Goal: Task Accomplishment & Management: Manage account settings

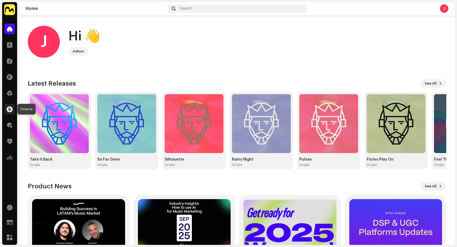
click at [11, 108] on span at bounding box center [10, 109] width 6 height 4
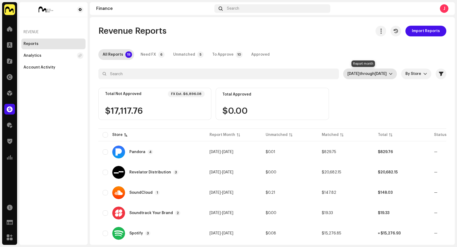
click at [375, 73] on span "Oct 2025" at bounding box center [381, 74] width 12 height 4
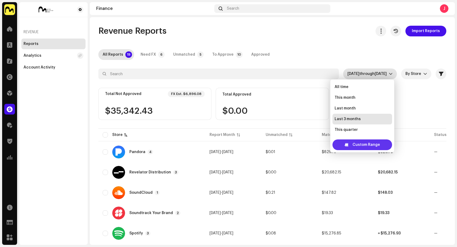
scroll to position [9, 0]
click at [350, 144] on div "Custom Range" at bounding box center [363, 144] width 60 height 11
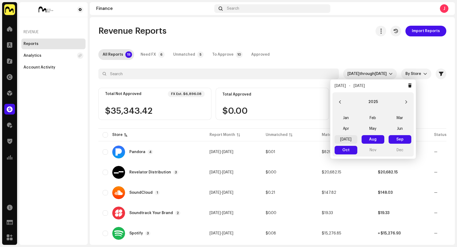
click at [348, 138] on span "Jul" at bounding box center [346, 139] width 23 height 9
click at [348, 138] on span "Jul Jul" at bounding box center [346, 139] width 23 height 9
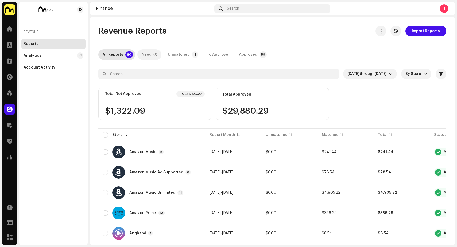
click at [145, 55] on div "Need FX" at bounding box center [150, 54] width 16 height 11
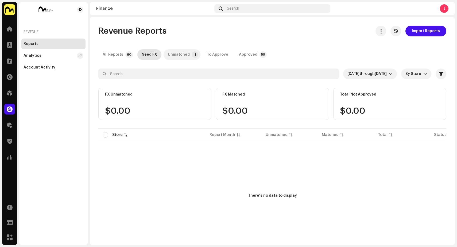
click at [178, 55] on div "Unmatched" at bounding box center [179, 54] width 22 height 11
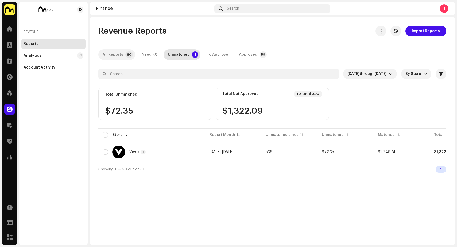
click at [116, 52] on div "All Reports" at bounding box center [113, 54] width 21 height 11
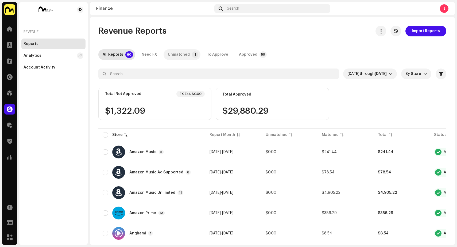
click at [184, 55] on div "Unmatched" at bounding box center [179, 54] width 22 height 11
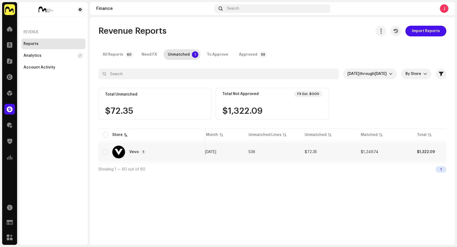
scroll to position [0, 21]
click at [299, 151] on td "$72.35" at bounding box center [325, 151] width 56 height 19
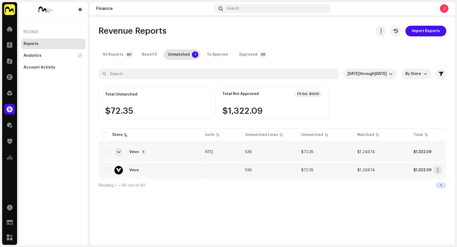
click at [253, 167] on td "536" at bounding box center [269, 170] width 56 height 15
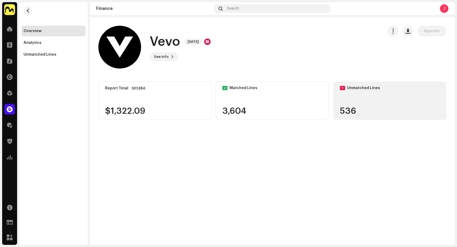
click at [378, 113] on div "536" at bounding box center [390, 111] width 100 height 9
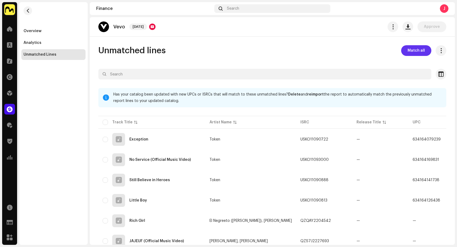
click at [414, 49] on span "Match all" at bounding box center [416, 50] width 17 height 11
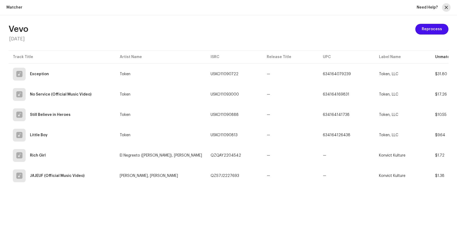
click at [446, 8] on span "button" at bounding box center [446, 7] width 3 height 4
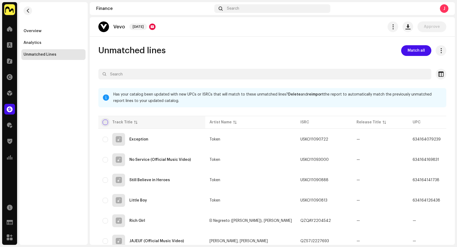
click at [106, 123] on input "checkbox" at bounding box center [105, 122] width 5 height 5
checkbox input "true"
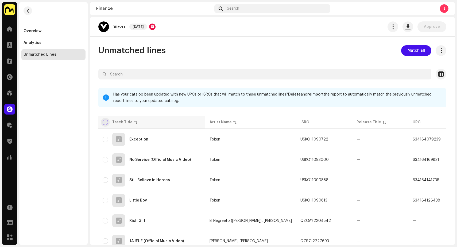
checkbox input "true"
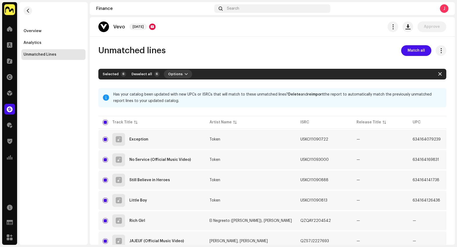
click at [185, 74] on span "button" at bounding box center [186, 74] width 3 height 4
click at [313, 63] on div "Unmatched lines Match all Selected 6 Deselect all 6 Options Filters Has your ca…" at bounding box center [272, 154] width 365 height 219
click at [436, 49] on button "button" at bounding box center [441, 50] width 11 height 11
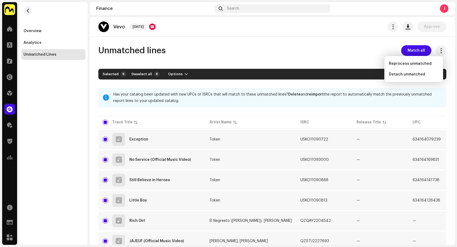
click at [290, 60] on div "Unmatched lines Match all Selected 6 Deselect all 6 Options Filters Has your ca…" at bounding box center [272, 154] width 365 height 219
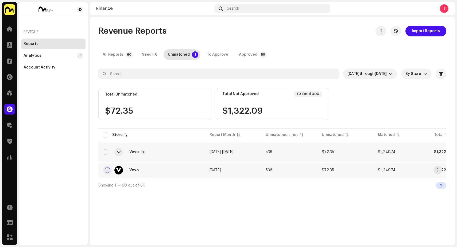
click at [107, 169] on input "checkbox" at bounding box center [107, 169] width 5 height 5
checkbox input "true"
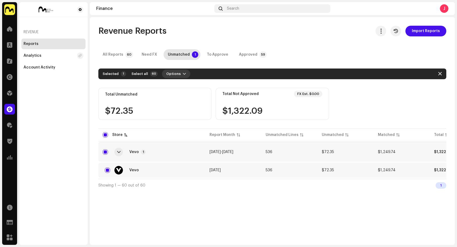
click at [183, 74] on span "button" at bounding box center [184, 74] width 3 height 4
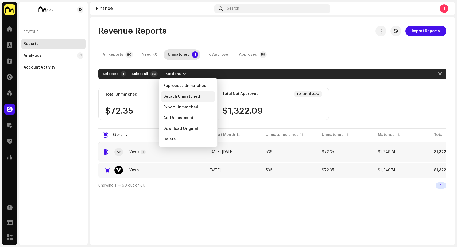
click at [187, 98] on span "Detach Unmatched" at bounding box center [181, 96] width 37 height 4
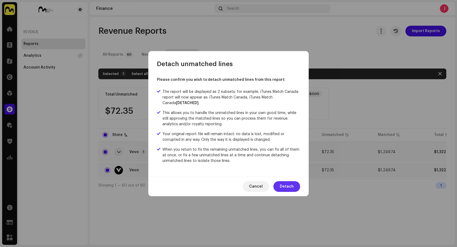
click at [294, 185] on button "Detach" at bounding box center [287, 186] width 27 height 11
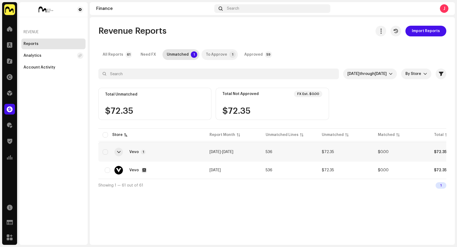
click at [222, 54] on div "To Approve" at bounding box center [216, 54] width 21 height 11
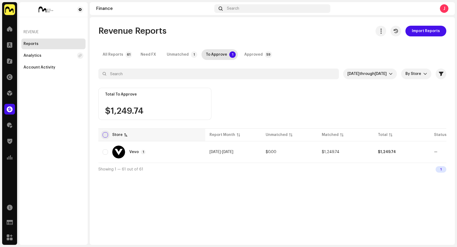
click at [107, 136] on input "checkbox" at bounding box center [105, 134] width 5 height 5
checkbox input "true"
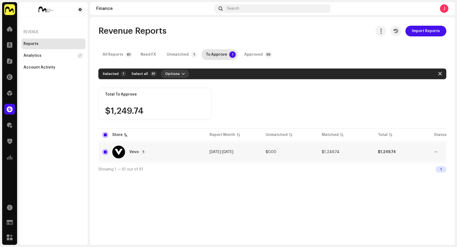
click at [173, 74] on span "Options" at bounding box center [172, 73] width 14 height 11
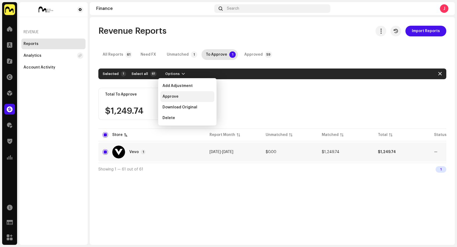
click at [174, 97] on span "Approve" at bounding box center [171, 96] width 16 height 4
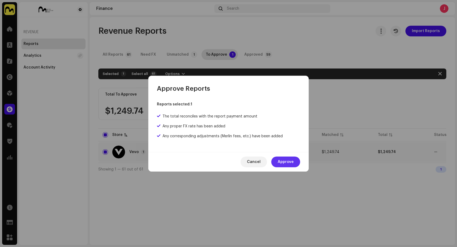
click at [286, 160] on span "Approve" at bounding box center [286, 162] width 16 height 11
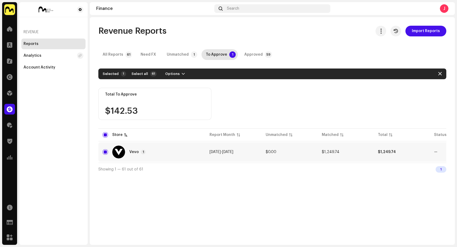
checkbox input "false"
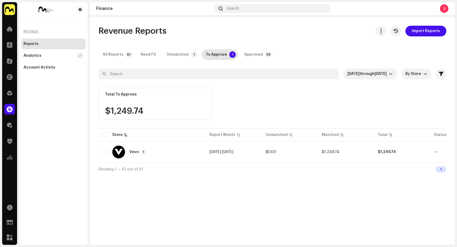
click at [36, 43] on div "Reports" at bounding box center [31, 44] width 15 height 4
click at [115, 56] on div "All Reports" at bounding box center [113, 54] width 21 height 11
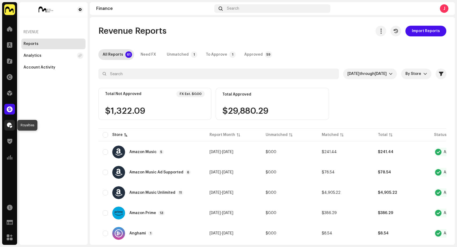
click at [10, 126] on span at bounding box center [9, 125] width 5 height 4
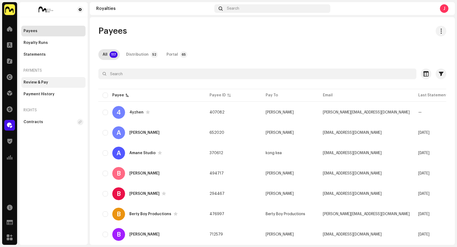
click at [50, 82] on div "Review & Pay" at bounding box center [54, 82] width 60 height 4
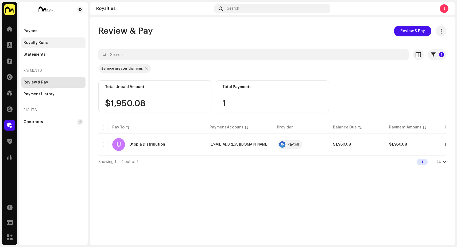
click at [44, 43] on div "Royalty Runs" at bounding box center [36, 43] width 24 height 4
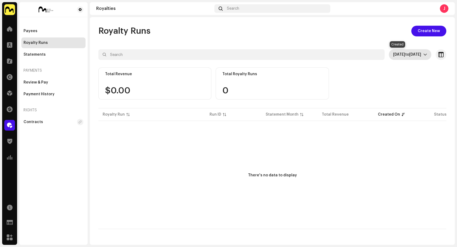
click at [399, 56] on span "Sep 11, 2025 to Oct 10, 2025" at bounding box center [409, 54] width 30 height 11
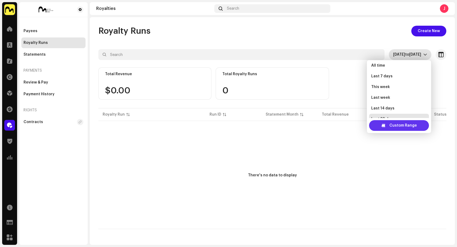
scroll to position [9, 0]
click at [392, 125] on span "Custom Range" at bounding box center [404, 125] width 28 height 11
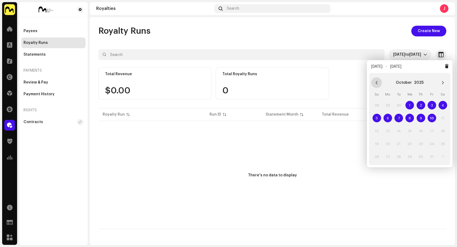
click at [378, 82] on icon "Previous Month" at bounding box center [377, 83] width 4 height 4
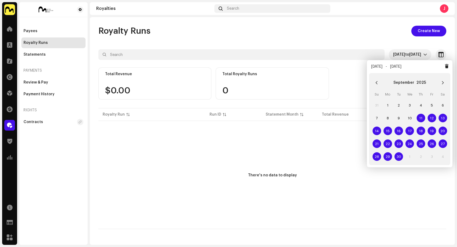
click at [378, 82] on icon "Previous Month" at bounding box center [377, 83] width 4 height 4
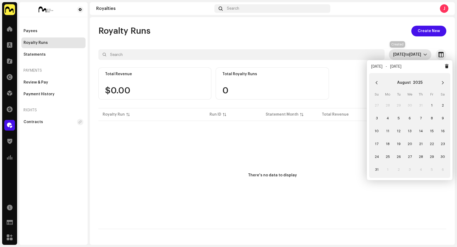
click at [406, 55] on span "to" at bounding box center [408, 55] width 4 height 4
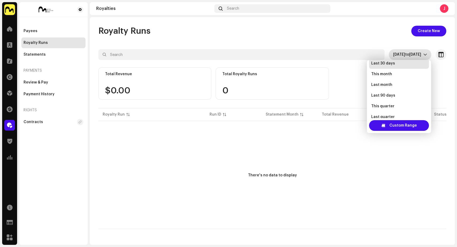
scroll to position [0, 0]
click at [388, 68] on li "All time" at bounding box center [399, 67] width 60 height 11
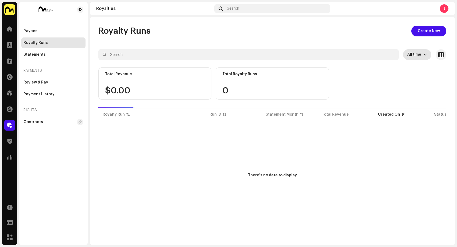
scroll to position [9, 0]
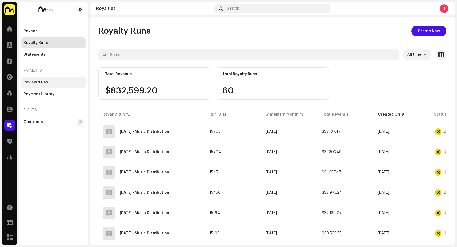
click at [40, 80] on div "Review & Pay" at bounding box center [53, 82] width 64 height 11
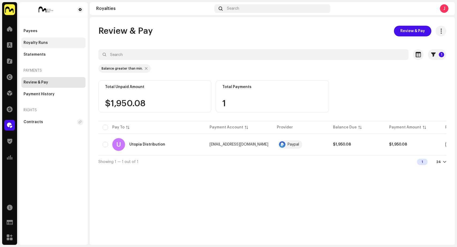
click at [41, 43] on div "Royalty Runs" at bounding box center [36, 43] width 24 height 4
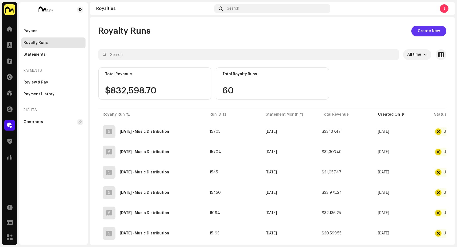
click at [430, 27] on span "Create New" at bounding box center [429, 31] width 22 height 11
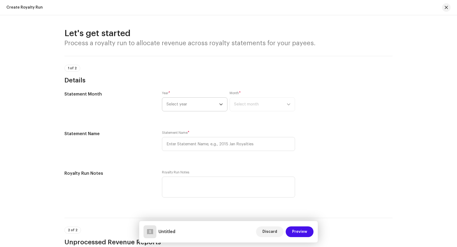
click at [197, 103] on span "Select year" at bounding box center [193, 104] width 53 height 13
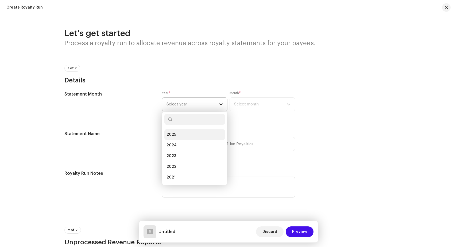
click at [199, 135] on li "2025" at bounding box center [195, 134] width 61 height 11
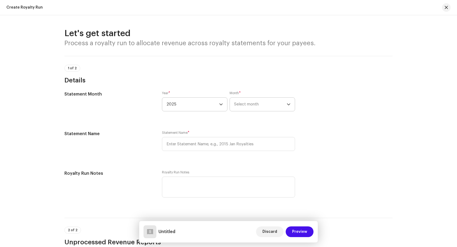
click at [265, 106] on span "Select month" at bounding box center [260, 104] width 53 height 13
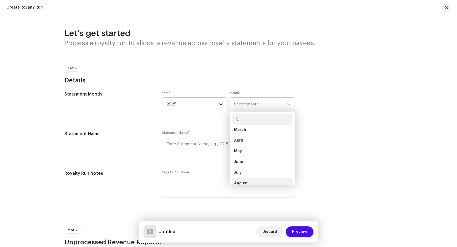
scroll to position [30, 0]
click at [249, 169] on li "July" at bounding box center [262, 168] width 61 height 11
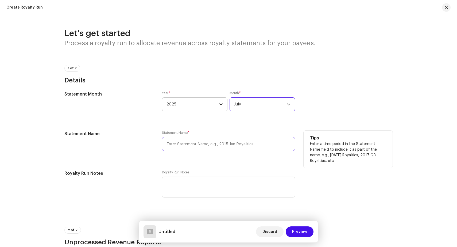
click at [195, 144] on input "text" at bounding box center [228, 144] width 133 height 14
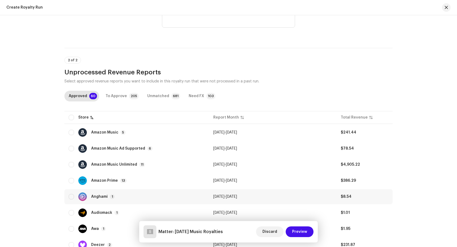
scroll to position [236, 0]
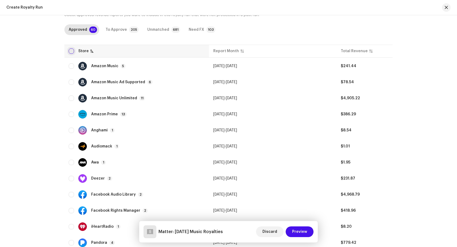
type input "Matter: [DATE] Music Royalties"
click at [71, 52] on input "checkbox" at bounding box center [71, 50] width 5 height 5
checkbox input "true"
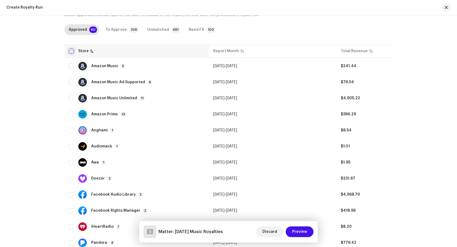
checkbox input "true"
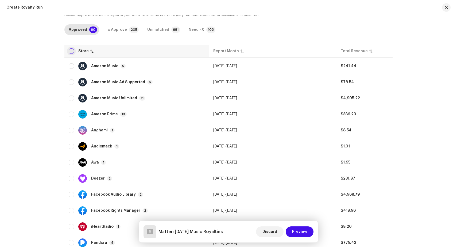
checkbox input "true"
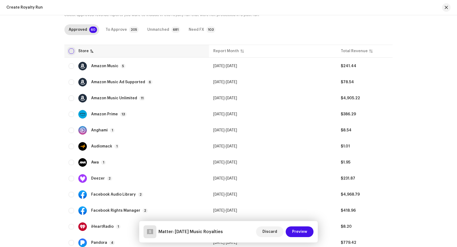
checkbox input "true"
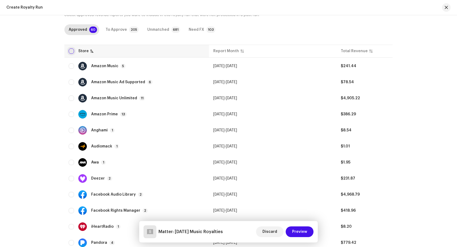
checkbox input "true"
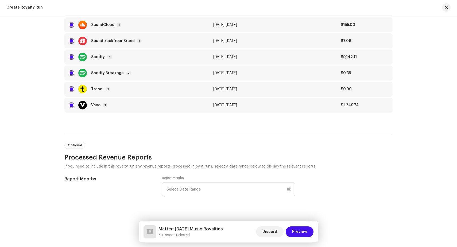
scroll to position [486, 0]
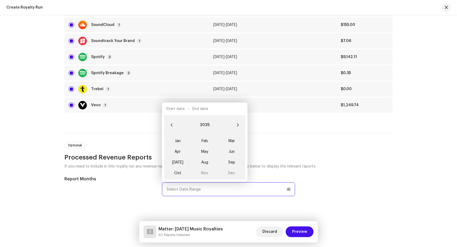
click at [232, 188] on input "text" at bounding box center [228, 189] width 133 height 14
click at [178, 159] on span "Jul" at bounding box center [177, 162] width 23 height 9
click at [199, 188] on input "[DATE]" at bounding box center [228, 189] width 133 height 14
type input "J"
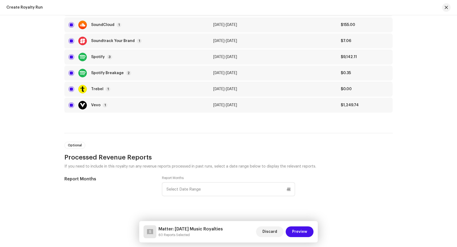
click at [360, 162] on p "If you need to include in this royalty run any revenue reports processed in pas…" at bounding box center [228, 166] width 329 height 8
click at [304, 230] on span "Preview" at bounding box center [299, 231] width 15 height 11
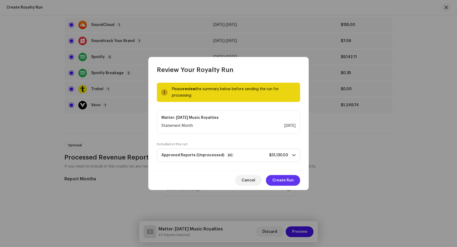
click at [285, 181] on span "Create Run" at bounding box center [283, 180] width 21 height 11
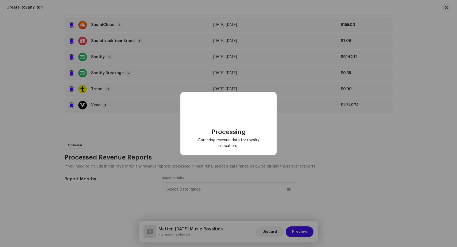
checkbox input "false"
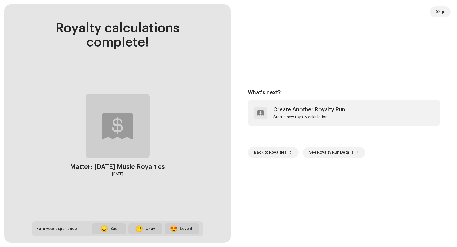
scroll to position [288, 0]
click at [268, 155] on span "Back to Royalties" at bounding box center [270, 152] width 33 height 11
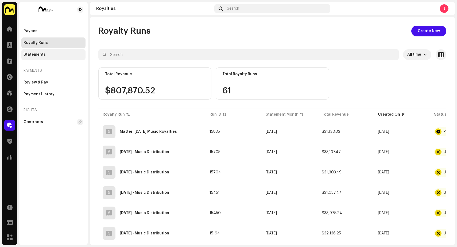
click at [45, 52] on div "Statements" at bounding box center [53, 54] width 64 height 11
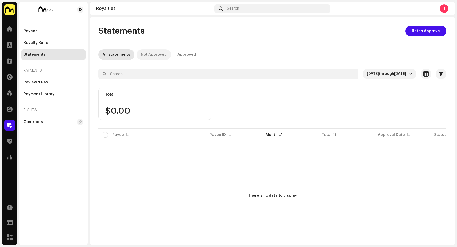
click at [151, 54] on div "Not Approved" at bounding box center [154, 54] width 26 height 11
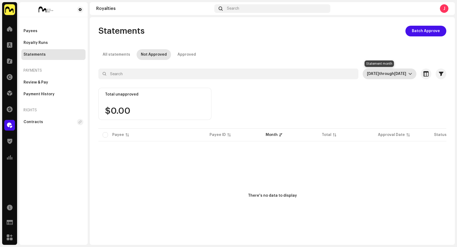
click at [379, 75] on span "through" at bounding box center [386, 74] width 15 height 4
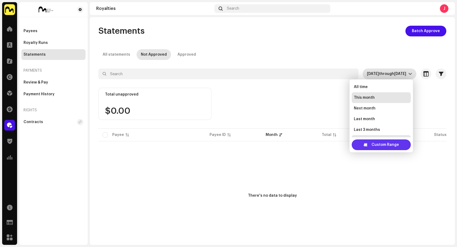
scroll to position [9, 0]
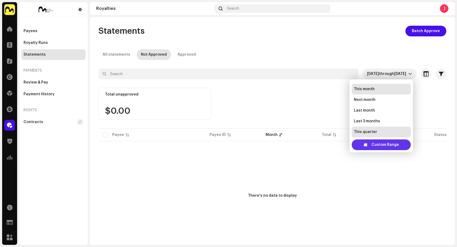
click at [374, 144] on span "Custom Range" at bounding box center [386, 144] width 28 height 11
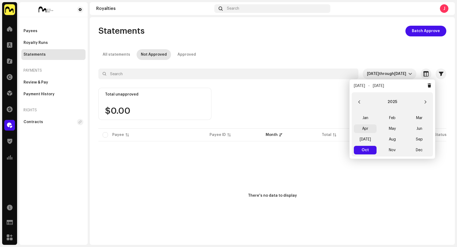
click at [364, 132] on span "Apr" at bounding box center [365, 128] width 23 height 9
click at [365, 138] on span "Jul" at bounding box center [365, 139] width 23 height 9
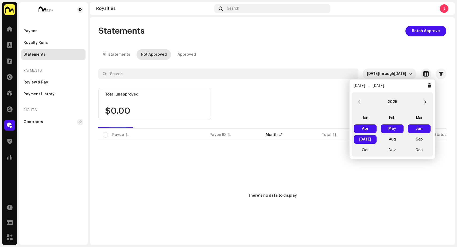
click at [365, 138] on span "Jul Jul" at bounding box center [365, 139] width 23 height 9
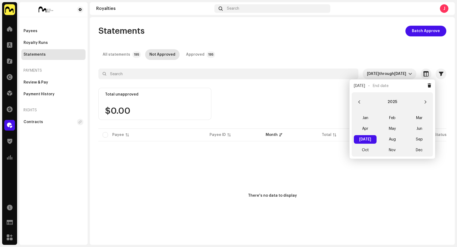
click at [365, 138] on span "Jul Jul" at bounding box center [365, 139] width 23 height 9
click at [322, 41] on div "Statements Batch Approve All statements Not Approved Approved Jul 2025 through …" at bounding box center [272, 138] width 365 height 224
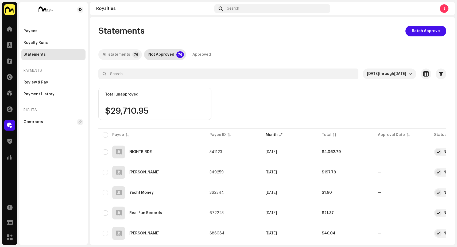
click at [124, 55] on div "All statements" at bounding box center [117, 54] width 28 height 11
click at [160, 55] on div "Not Approved" at bounding box center [161, 54] width 26 height 11
click at [431, 33] on span "Batch Approve" at bounding box center [426, 31] width 28 height 11
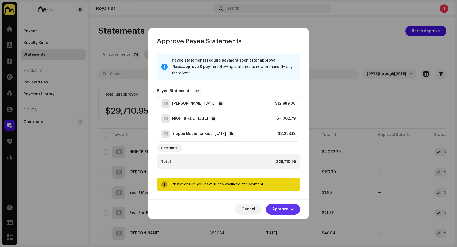
click at [292, 208] on span "button" at bounding box center [292, 209] width 3 height 4
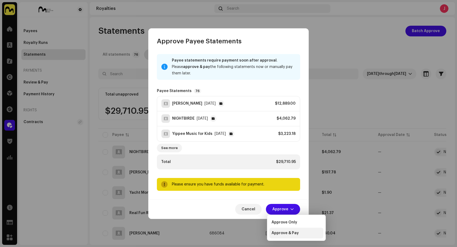
click at [292, 233] on span "Approve & Pay" at bounding box center [285, 233] width 27 height 4
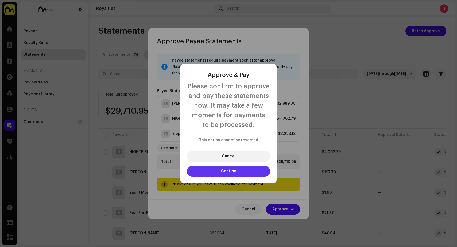
click at [233, 171] on span "Confirm" at bounding box center [228, 171] width 15 height 4
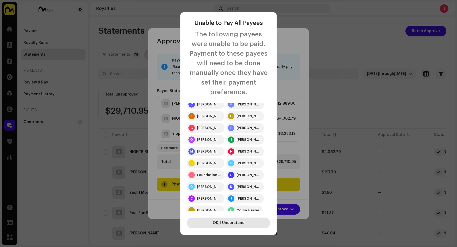
click at [232, 223] on span "OK, I Understand" at bounding box center [229, 223] width 32 height 4
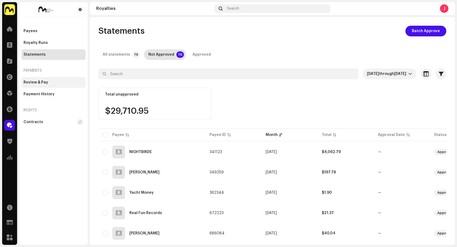
click at [39, 82] on div "Review & Pay" at bounding box center [36, 82] width 25 height 4
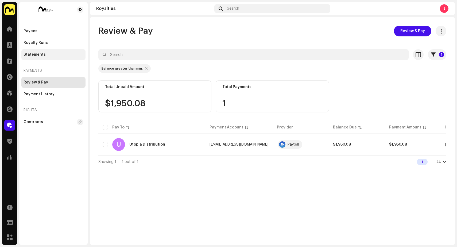
click at [40, 53] on div "Statements" at bounding box center [35, 54] width 22 height 4
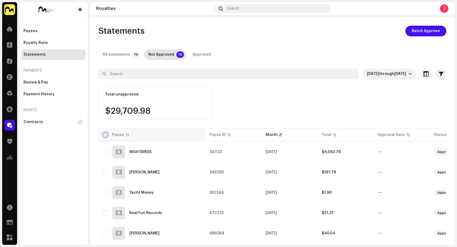
click at [105, 135] on input "checkbox" at bounding box center [105, 134] width 5 height 5
checkbox input "true"
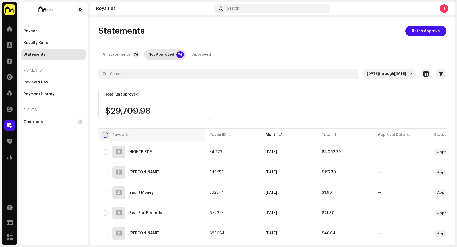
checkbox input "true"
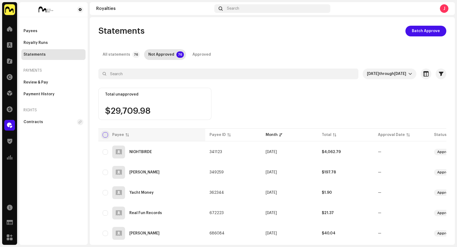
checkbox input "true"
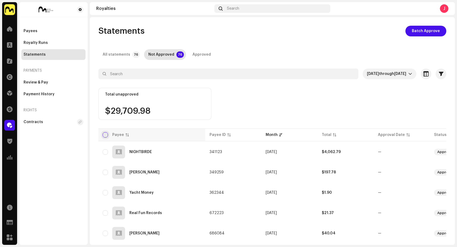
checkbox input "true"
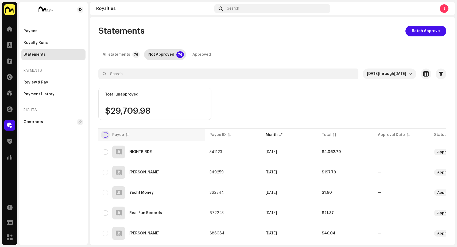
checkbox input "true"
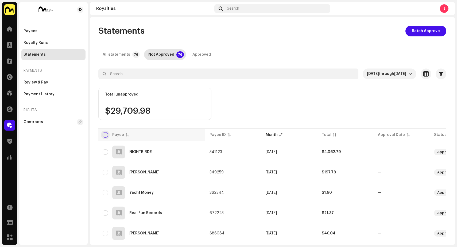
checkbox input "true"
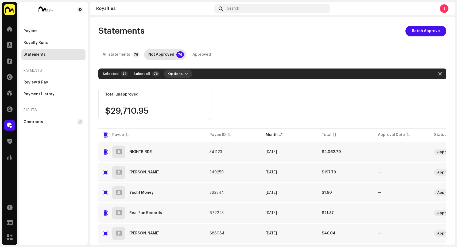
click at [185, 73] on span "button" at bounding box center [186, 74] width 3 height 4
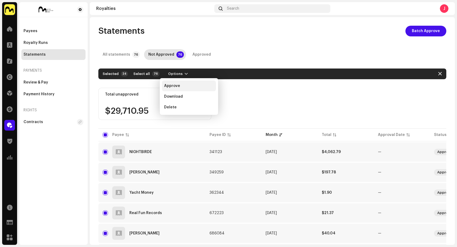
click at [180, 86] on div "Approve" at bounding box center [189, 86] width 50 height 4
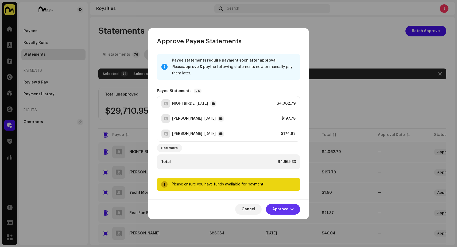
click at [287, 210] on span "Approve" at bounding box center [281, 209] width 16 height 11
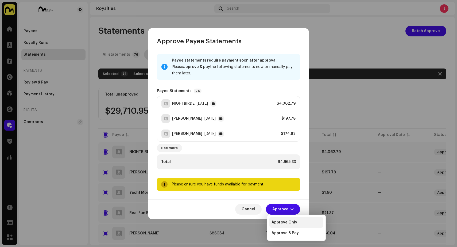
click at [287, 221] on span "Approve Only" at bounding box center [285, 222] width 26 height 4
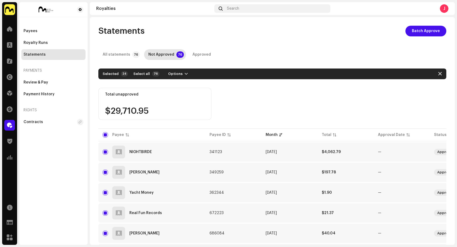
checkbox input "false"
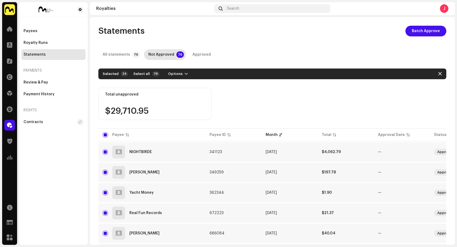
checkbox input "false"
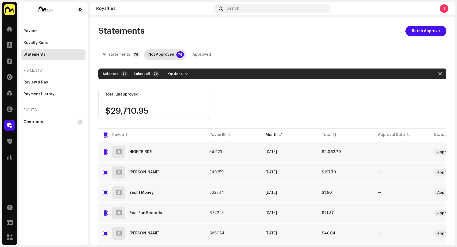
checkbox input "false"
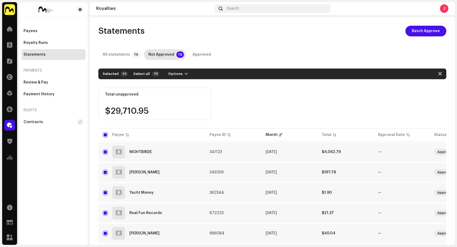
checkbox input "false"
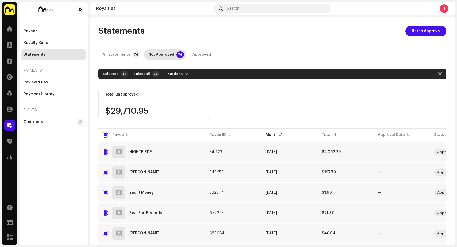
checkbox input "false"
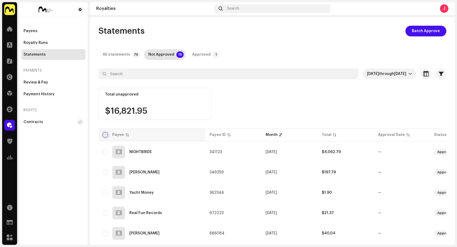
click at [105, 134] on input "checkbox" at bounding box center [105, 134] width 5 height 5
checkbox input "true"
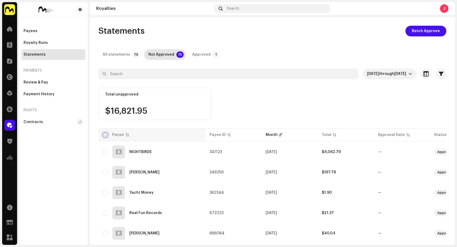
checkbox input "true"
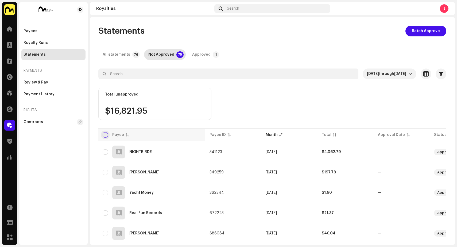
checkbox input "true"
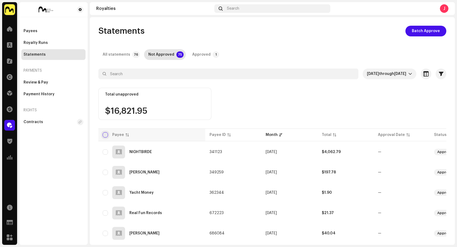
checkbox input "true"
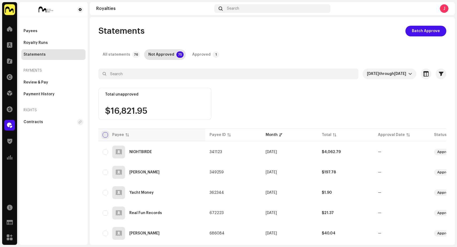
checkbox input "true"
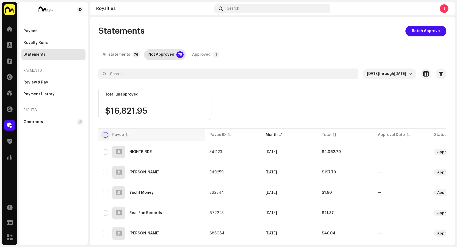
checkbox input "true"
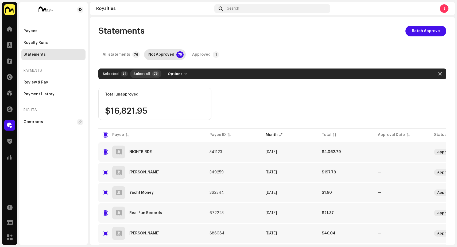
click at [146, 74] on span "Select all" at bounding box center [142, 73] width 17 height 11
click at [189, 73] on span "button" at bounding box center [190, 74] width 3 height 4
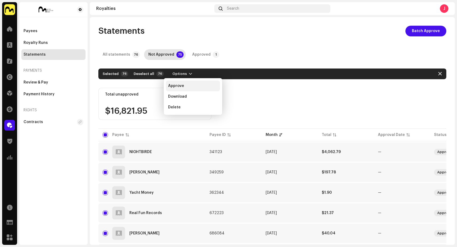
click at [188, 89] on div "Approve" at bounding box center [193, 86] width 54 height 11
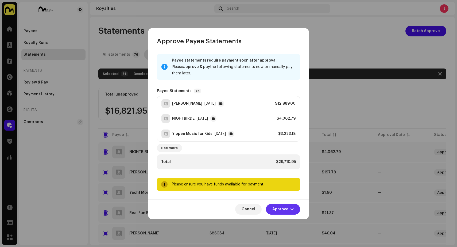
click at [287, 207] on span "Approve" at bounding box center [281, 209] width 16 height 11
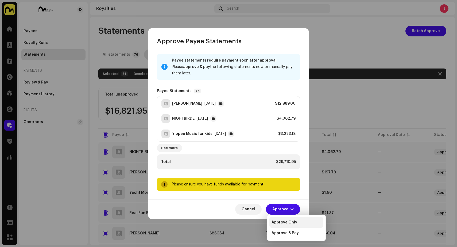
click at [286, 221] on span "Approve Only" at bounding box center [285, 222] width 26 height 4
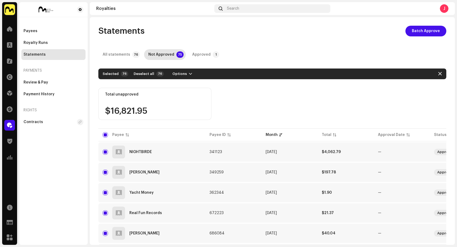
checkbox input "false"
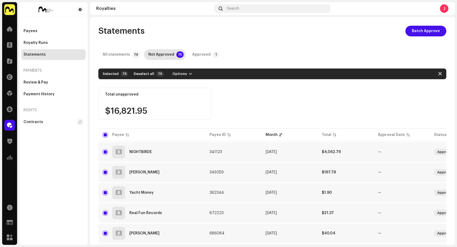
checkbox input "false"
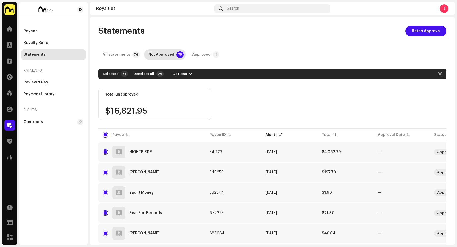
checkbox input "false"
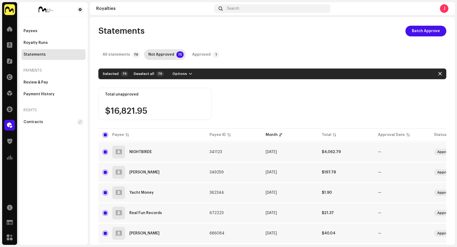
checkbox input "false"
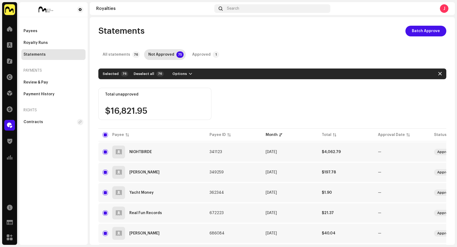
checkbox input "false"
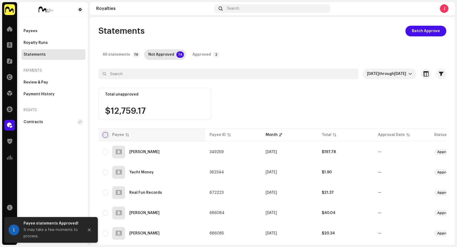
click at [106, 134] on input "checkbox" at bounding box center [105, 134] width 5 height 5
checkbox input "true"
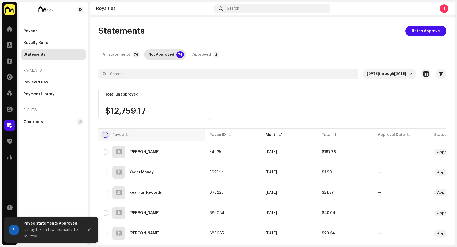
checkbox input "true"
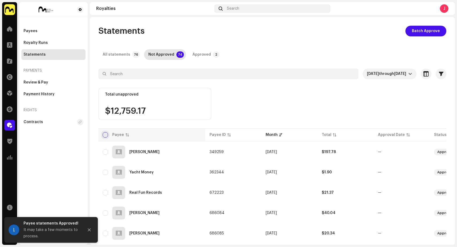
checkbox input "true"
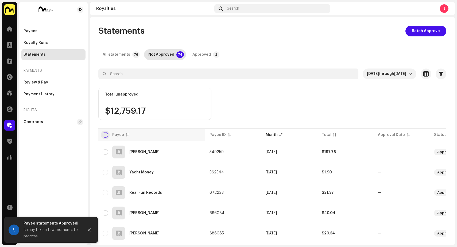
checkbox input "true"
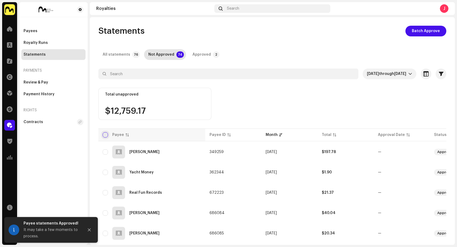
checkbox input "true"
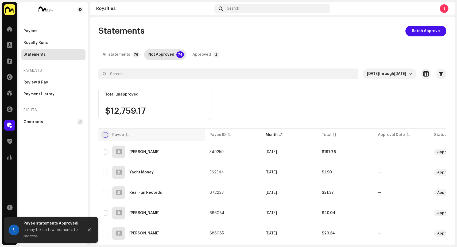
checkbox input "true"
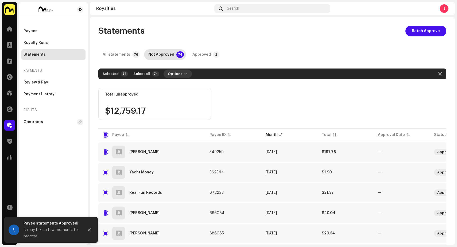
click at [179, 74] on button "Options" at bounding box center [178, 74] width 28 height 9
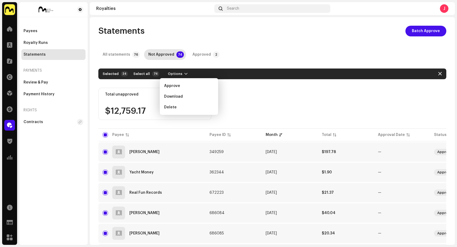
click at [263, 101] on div "Total unapproved $12,759.17" at bounding box center [272, 108] width 348 height 40
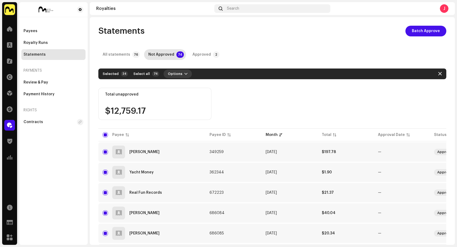
click at [185, 74] on span "button" at bounding box center [186, 74] width 3 height 4
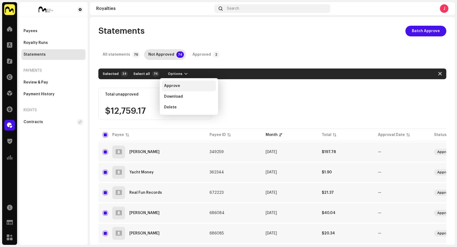
click at [174, 86] on span "Approve" at bounding box center [172, 86] width 16 height 4
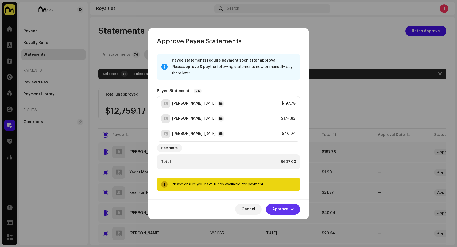
click at [282, 208] on span "Approve" at bounding box center [281, 209] width 16 height 11
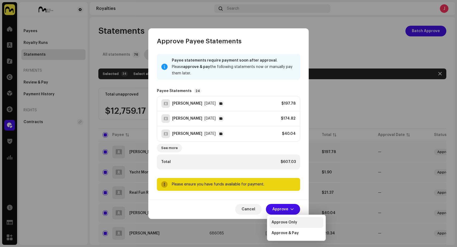
click at [301, 224] on div "Approve Only" at bounding box center [297, 222] width 50 height 4
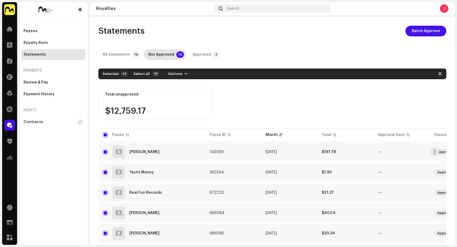
checkbox input "false"
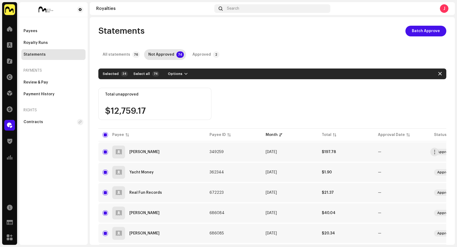
checkbox input "false"
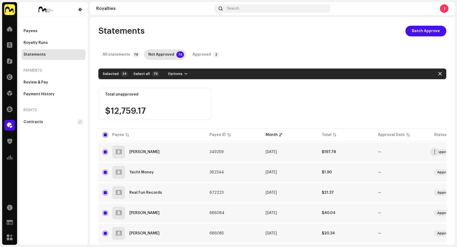
checkbox input "false"
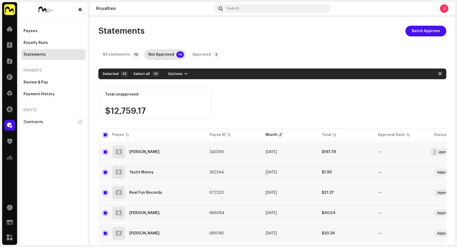
checkbox input "false"
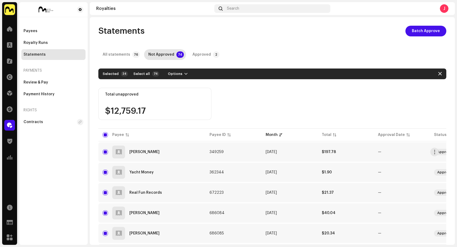
checkbox input "false"
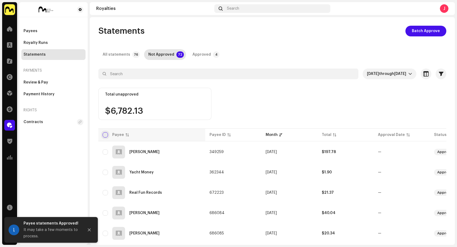
click at [106, 135] on input "checkbox" at bounding box center [105, 134] width 5 height 5
checkbox input "true"
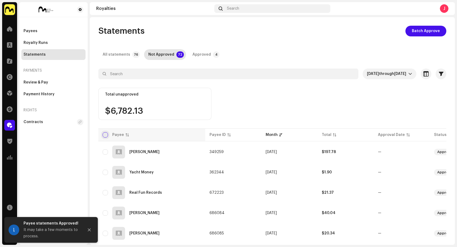
checkbox input "true"
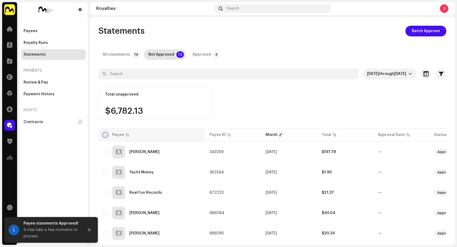
checkbox input "true"
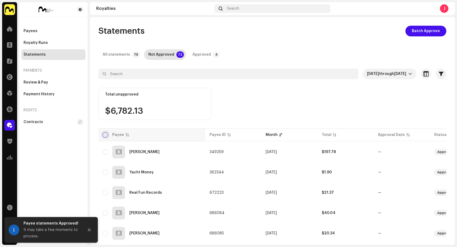
checkbox input "true"
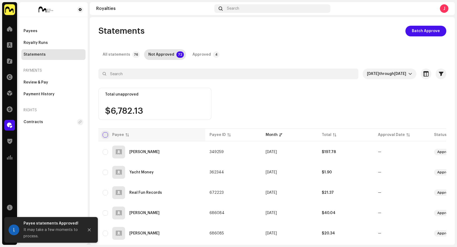
checkbox input "true"
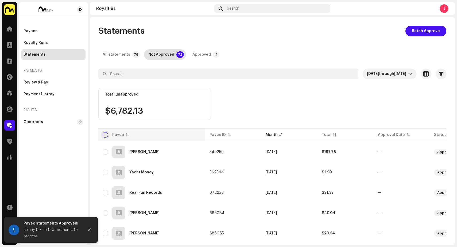
checkbox input "true"
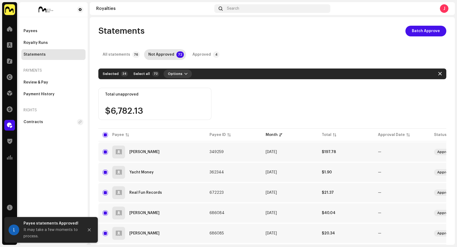
click at [185, 74] on span "button" at bounding box center [186, 74] width 3 height 4
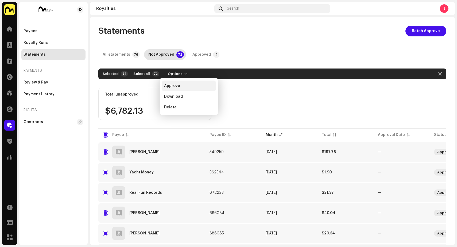
click at [183, 84] on div "Approve" at bounding box center [189, 86] width 50 height 4
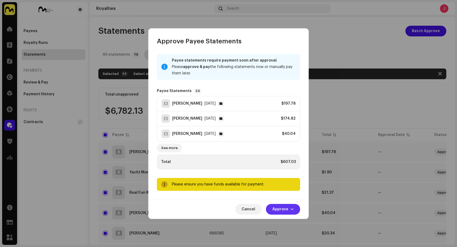
click at [284, 208] on span "Approve" at bounding box center [281, 209] width 16 height 11
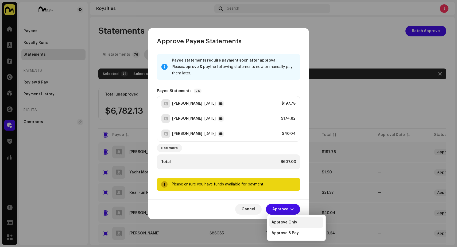
click at [284, 222] on span "Approve Only" at bounding box center [285, 222] width 26 height 4
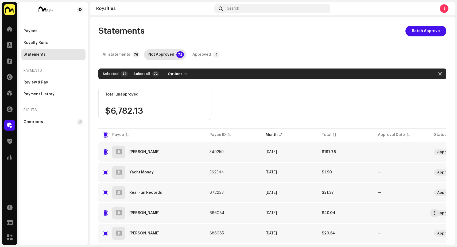
checkbox input "false"
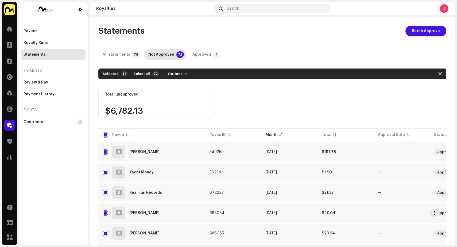
checkbox input "false"
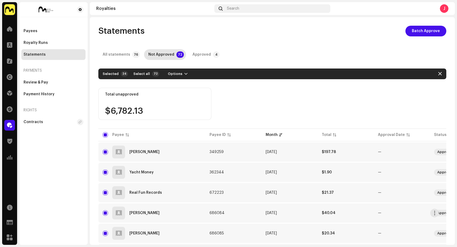
checkbox input "false"
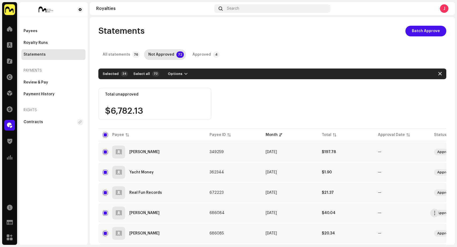
checkbox input "false"
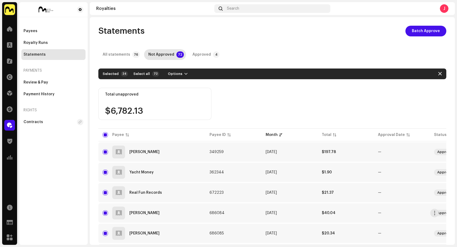
checkbox input "false"
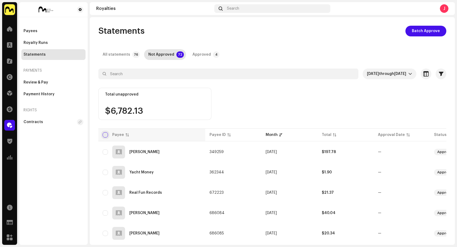
click at [106, 135] on input "checkbox" at bounding box center [105, 134] width 5 height 5
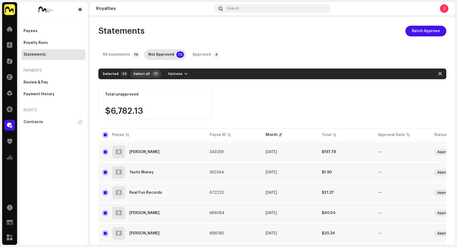
click at [142, 74] on span "Select all" at bounding box center [142, 73] width 17 height 11
click at [177, 75] on span "Options" at bounding box center [180, 73] width 14 height 11
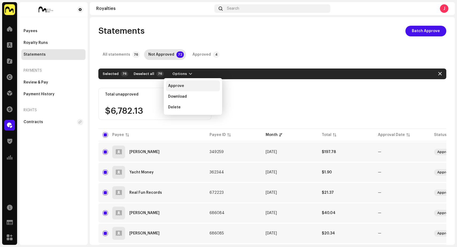
click at [181, 86] on span "Approve" at bounding box center [176, 86] width 16 height 4
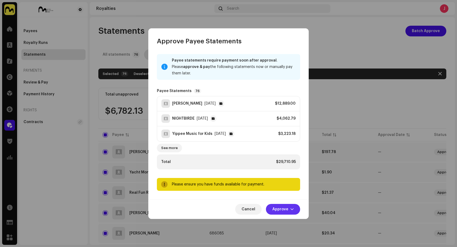
click at [279, 207] on span "Approve" at bounding box center [281, 209] width 16 height 11
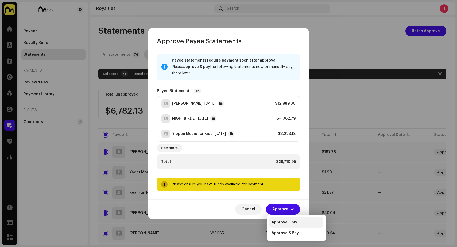
click at [283, 220] on div "Approve Only" at bounding box center [297, 222] width 54 height 11
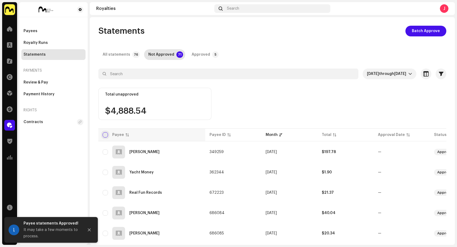
click at [105, 135] on input "checkbox" at bounding box center [105, 134] width 5 height 5
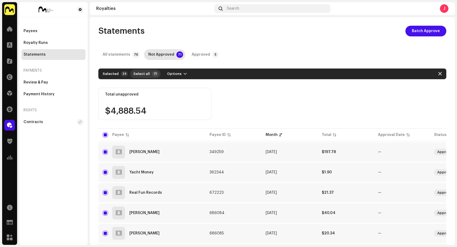
click at [144, 74] on span "Select all" at bounding box center [142, 73] width 17 height 11
click at [178, 74] on span "Options" at bounding box center [180, 73] width 14 height 11
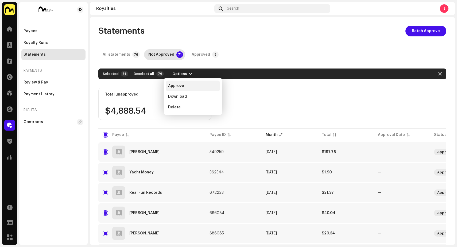
click at [186, 87] on div "Approve" at bounding box center [193, 86] width 50 height 4
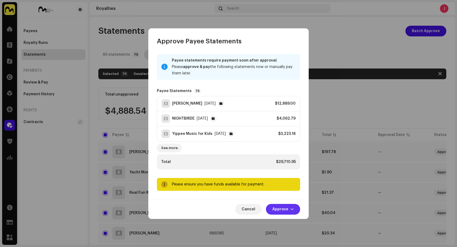
click at [283, 210] on span "Approve" at bounding box center [281, 209] width 16 height 11
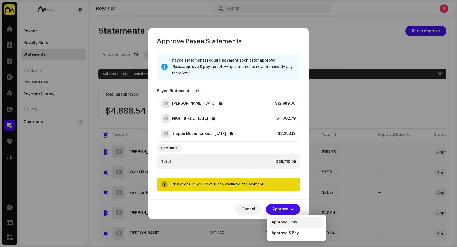
click at [292, 222] on span "Approve Only" at bounding box center [285, 222] width 26 height 4
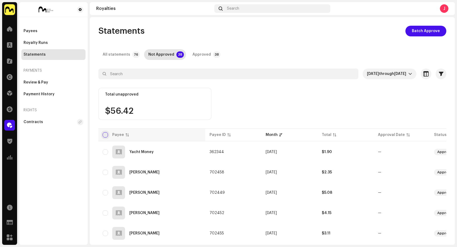
click at [106, 134] on input "checkbox" at bounding box center [105, 134] width 5 height 5
checkbox input "true"
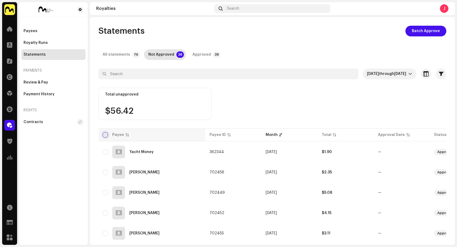
checkbox input "true"
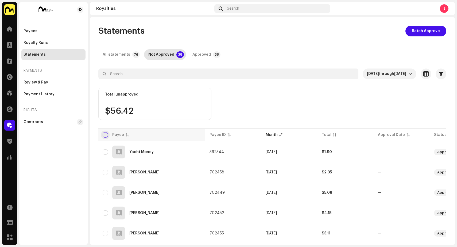
checkbox input "true"
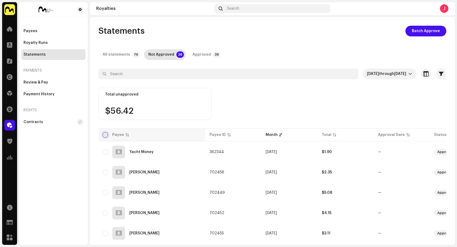
checkbox input "true"
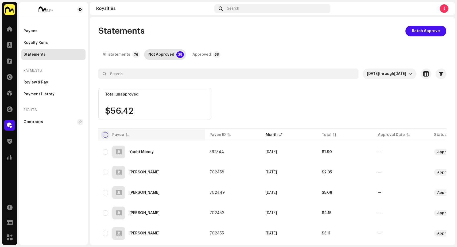
checkbox input "true"
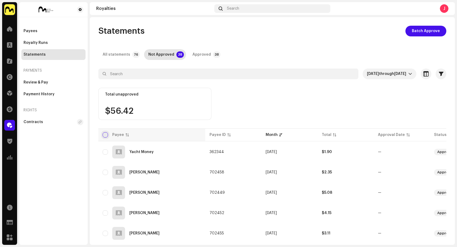
checkbox input "true"
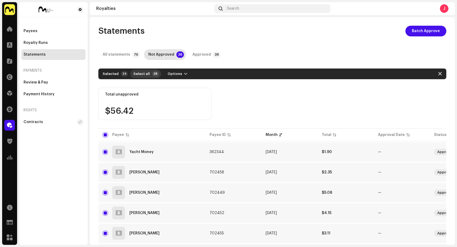
click at [142, 74] on span "Select all" at bounding box center [142, 73] width 17 height 11
checkbox input "false"
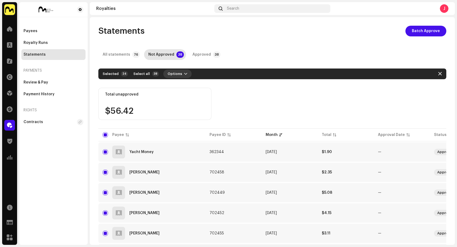
checkbox input "false"
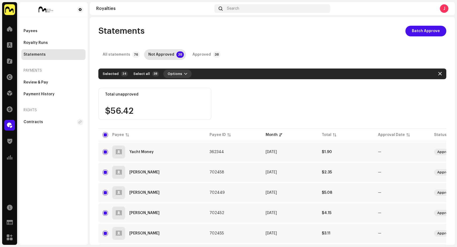
checkbox input "false"
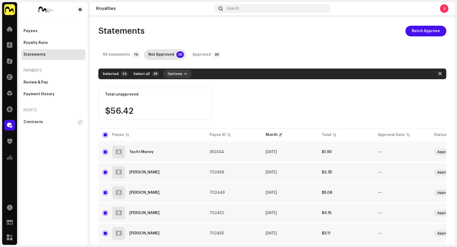
checkbox input "false"
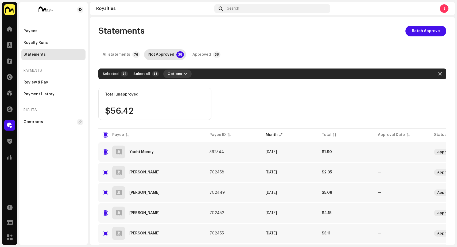
checkbox input "false"
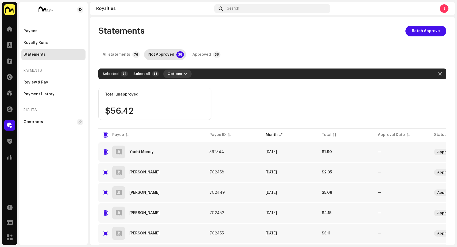
checkbox input "false"
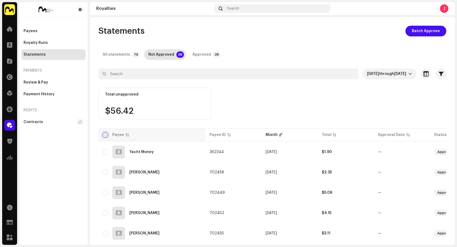
click at [107, 134] on input "checkbox" at bounding box center [105, 134] width 5 height 5
checkbox input "true"
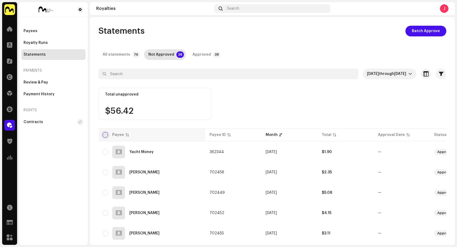
checkbox input "true"
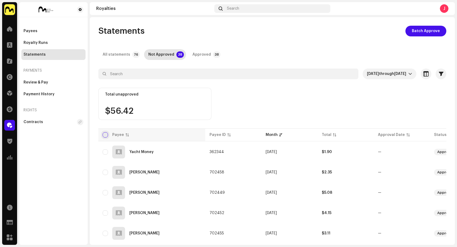
checkbox input "true"
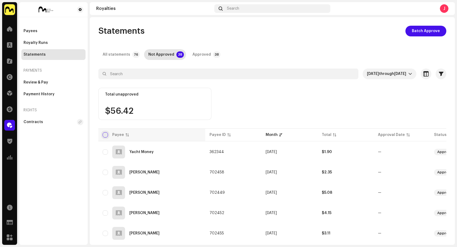
checkbox input "true"
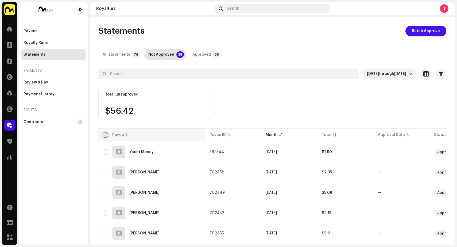
checkbox input "true"
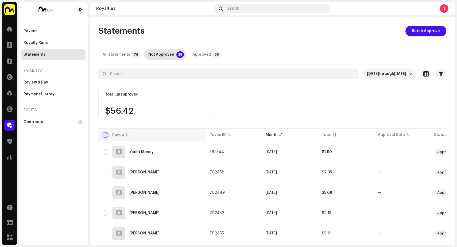
checkbox input "true"
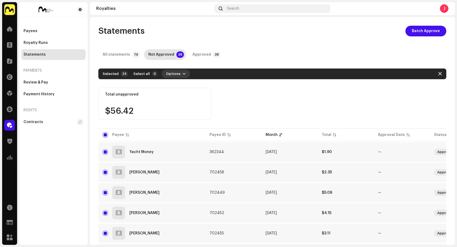
click at [175, 74] on span "Options" at bounding box center [173, 73] width 14 height 11
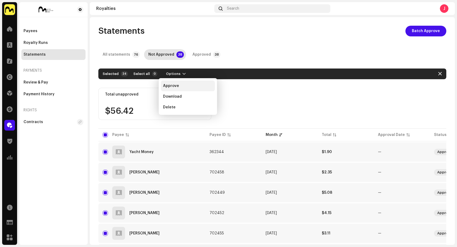
click at [179, 86] on div "Approve" at bounding box center [188, 86] width 50 height 4
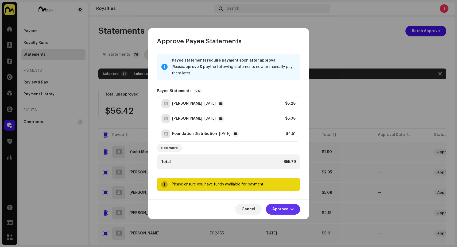
click at [282, 208] on span "Approve" at bounding box center [281, 209] width 16 height 11
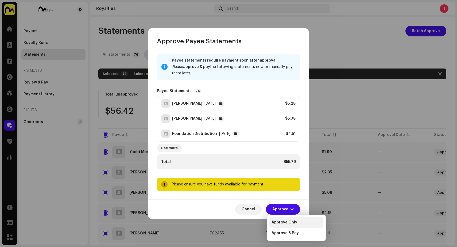
click at [282, 222] on span "Approve Only" at bounding box center [285, 222] width 26 height 4
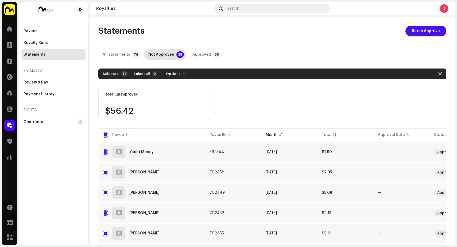
checkbox input "false"
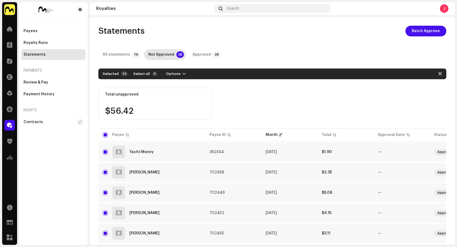
checkbox input "false"
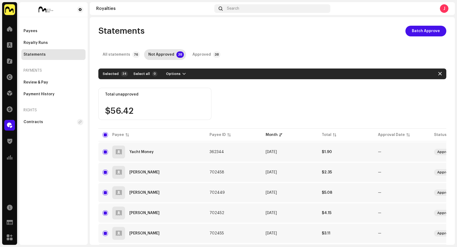
checkbox input "false"
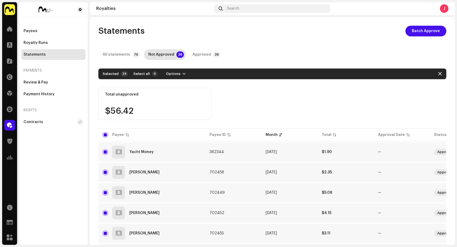
checkbox input "false"
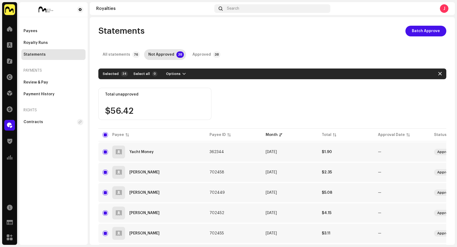
checkbox input "false"
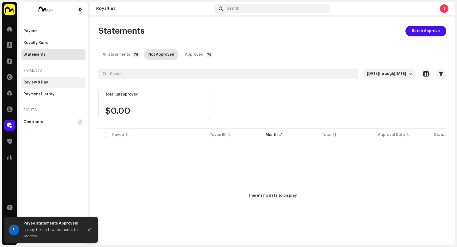
click at [35, 83] on div "Review & Pay" at bounding box center [36, 82] width 25 height 4
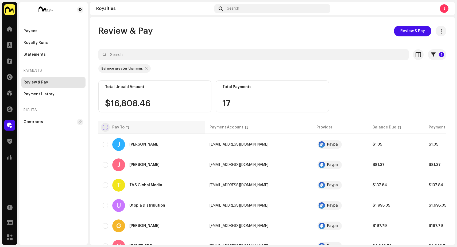
click at [105, 126] on input "checkbox" at bounding box center [105, 127] width 5 height 5
checkbox input "true"
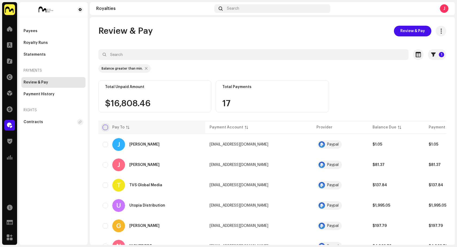
checkbox input "true"
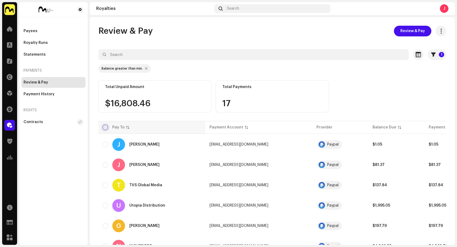
checkbox input "true"
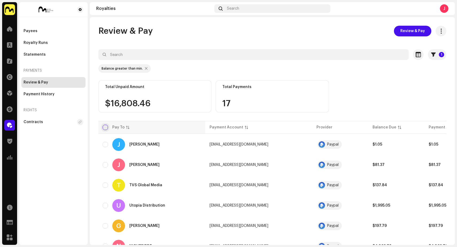
checkbox input "true"
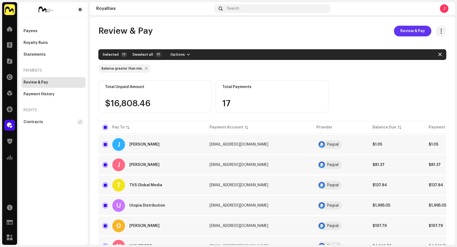
click at [411, 30] on span "Review & Pay" at bounding box center [413, 31] width 25 height 11
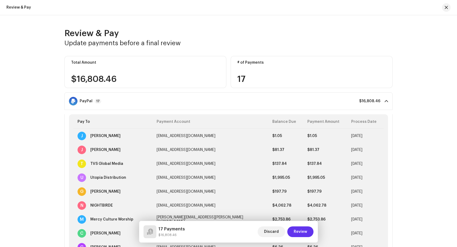
click at [301, 231] on span "Review" at bounding box center [300, 231] width 13 height 11
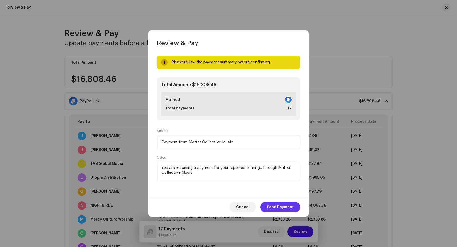
click at [291, 208] on span "Send Payment" at bounding box center [280, 207] width 27 height 11
checkbox input "false"
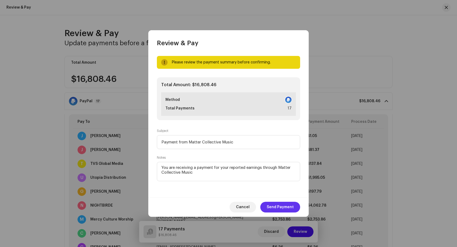
checkbox input "false"
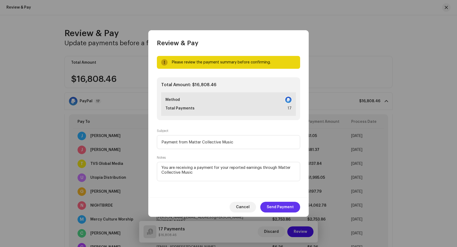
checkbox input "false"
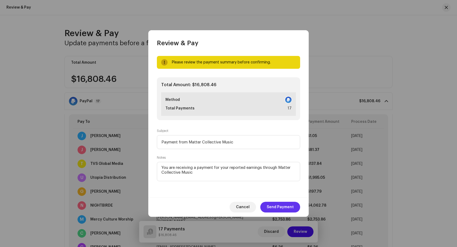
checkbox input "false"
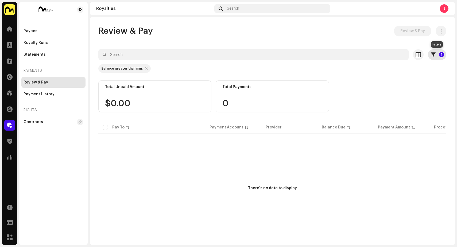
click at [435, 58] on button "1" at bounding box center [437, 54] width 18 height 11
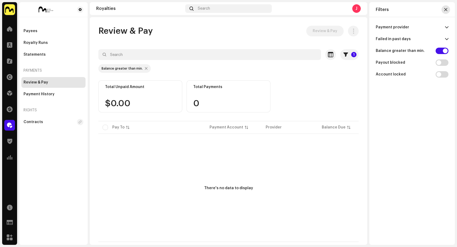
click at [448, 9] on button "button" at bounding box center [446, 9] width 9 height 9
